Goal: Information Seeking & Learning: Check status

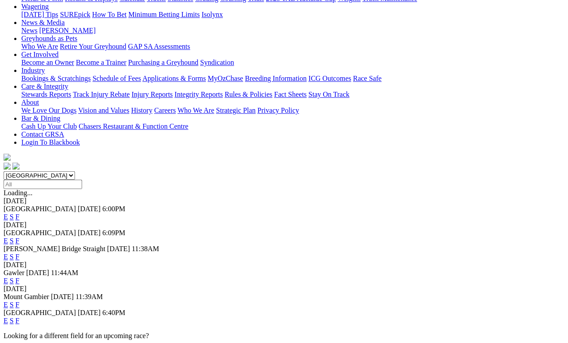
scroll to position [125, 0]
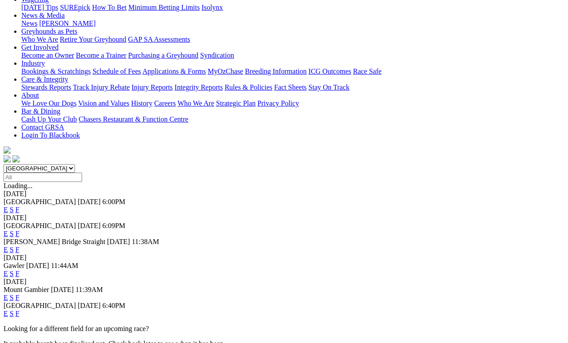
click at [20, 294] on link "F" at bounding box center [18, 298] width 4 height 8
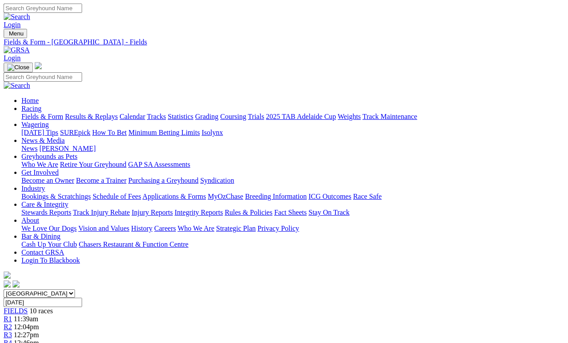
scroll to position [0, 12]
click at [145, 113] on link "Calendar" at bounding box center [132, 117] width 26 height 8
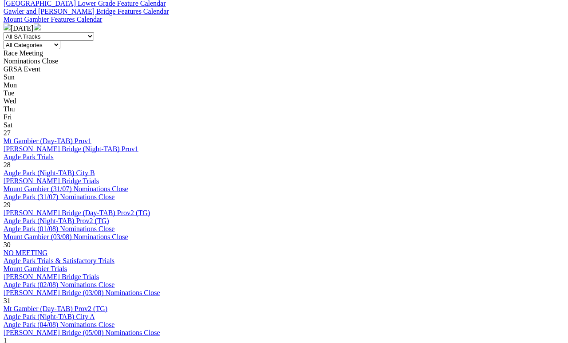
scroll to position [365, 7]
